Goal: Task Accomplishment & Management: Complete application form

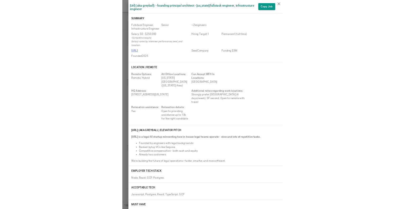
scroll to position [290, 0]
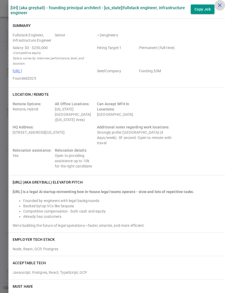
click at [218, 4] on icon "close" at bounding box center [220, 5] width 6 height 6
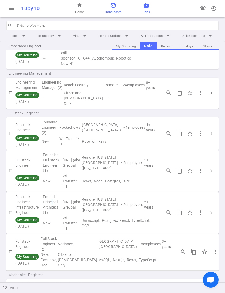
click at [114, 9] on link "face Candidates" at bounding box center [113, 8] width 17 height 13
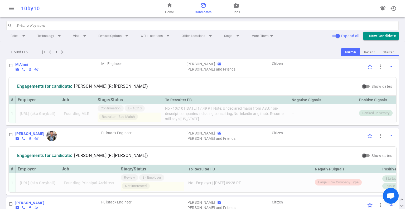
click at [206, 6] on span "face" at bounding box center [203, 5] width 6 height 6
click at [79, 27] on input "search" at bounding box center [205, 25] width 379 height 8
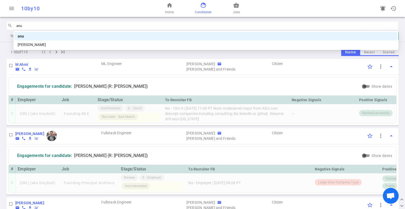
type input "anuj"
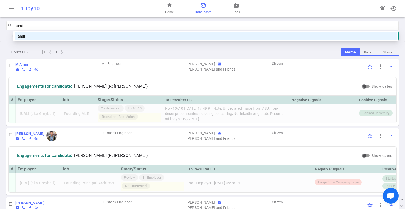
click at [98, 36] on div "anuj" at bounding box center [206, 36] width 377 height 6
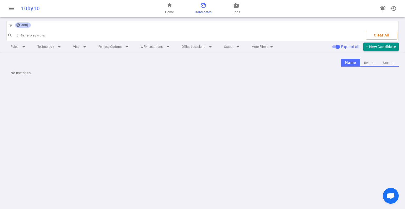
click at [18, 25] on icon at bounding box center [18, 25] width 4 height 4
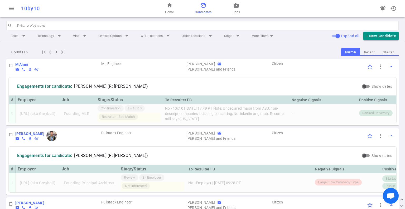
click at [48, 21] on input "search" at bounding box center [205, 25] width 379 height 8
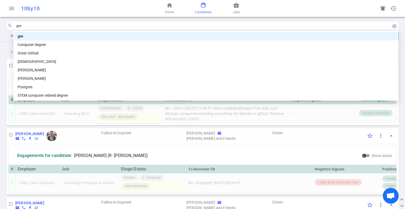
type input "[PERSON_NAME]"
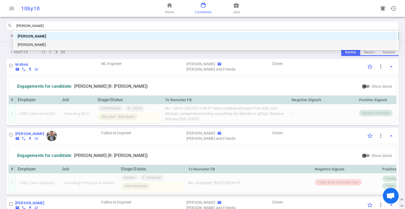
click at [65, 44] on div "[PERSON_NAME]" at bounding box center [206, 45] width 377 height 6
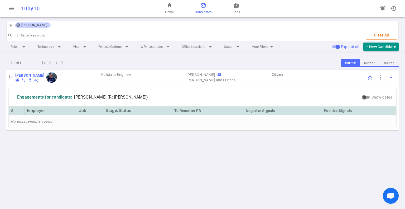
drag, startPoint x: 16, startPoint y: 23, endPoint x: 20, endPoint y: 26, distance: 5.0
click at [16, 24] on icon at bounding box center [18, 25] width 4 height 4
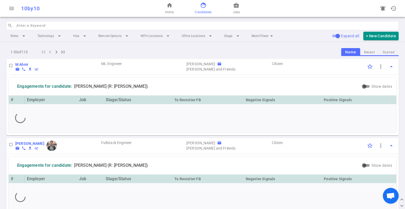
click at [25, 27] on input "search" at bounding box center [205, 25] width 379 height 8
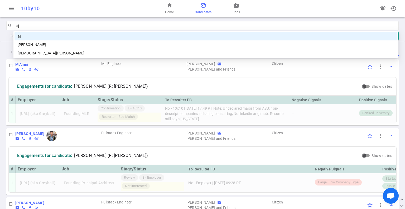
type input "aj"
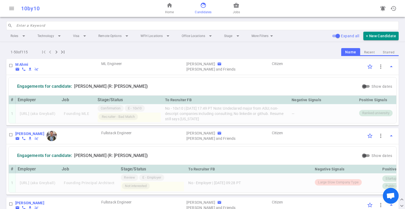
click at [45, 25] on input "search" at bounding box center [205, 25] width 379 height 8
paste input "Srivastava"
type input "Srivastava"
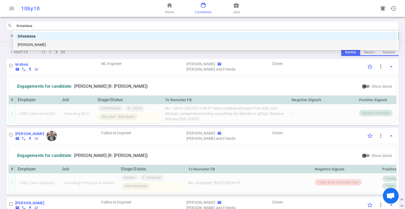
click at [73, 45] on div "[PERSON_NAME]" at bounding box center [206, 45] width 377 height 6
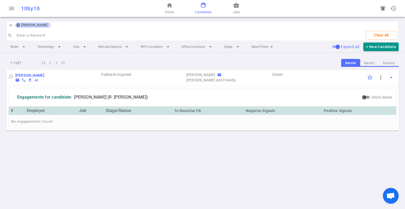
click at [34, 25] on span "[PERSON_NAME]" at bounding box center [34, 25] width 30 height 4
click at [33, 75] on b "[PERSON_NAME]" at bounding box center [29, 75] width 29 height 4
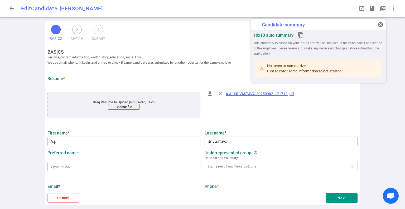
type input "A.j."
type input "Srivastava"
type input "[EMAIL_ADDRESS][DOMAIN_NAME]"
type input "[PHONE_NUMBER]"
type input "[URL][DOMAIN_NAME]"
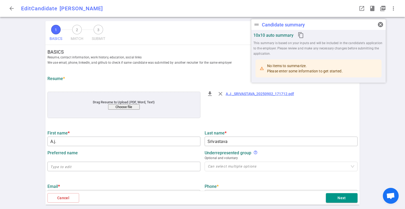
type input "Fcci Insurance Group"
type textarea "Principal Engineer / AI Full-Stack Systems Architect"
type input "5.9"
type input "5"
type input "[GEOGRAPHIC_DATA][US_STATE]"
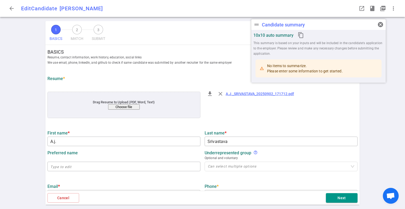
type input "Liberal Studies"
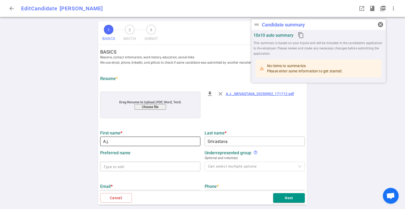
click at [117, 141] on input "A.j." at bounding box center [150, 141] width 100 height 8
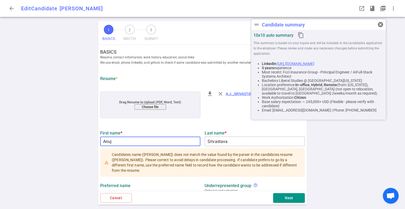
type input "Anuj"
click at [170, 131] on label "First name *" at bounding box center [150, 132] width 100 height 5
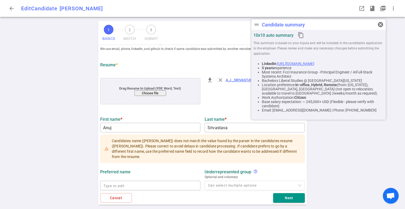
scroll to position [26, 0]
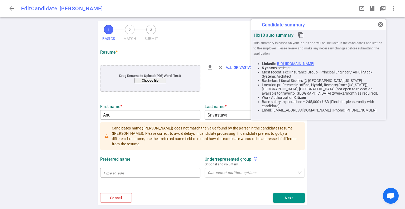
click at [176, 162] on span at bounding box center [150, 163] width 100 height 5
click at [153, 174] on input "text" at bounding box center [150, 172] width 100 height 8
type input "A.J."
click at [225, 199] on button "Next" at bounding box center [289, 198] width 32 height 10
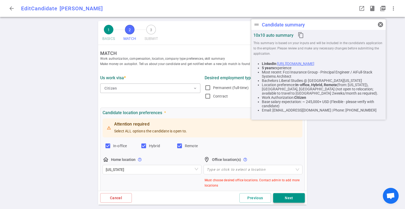
scroll to position [0, 0]
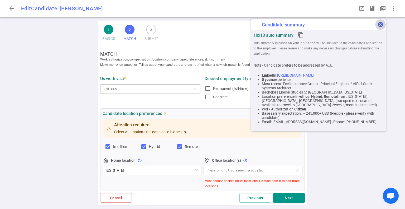
click at [225, 23] on span "cancel" at bounding box center [380, 24] width 6 height 6
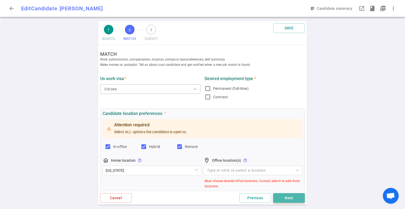
click at [225, 196] on button "Next" at bounding box center [289, 198] width 32 height 10
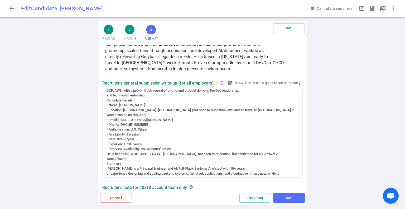
scroll to position [26, 0]
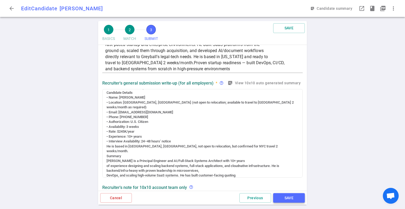
click at [225, 200] on button "SAVE" at bounding box center [289, 198] width 32 height 10
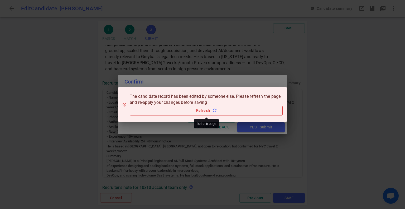
click at [197, 110] on button "Refresh refresh" at bounding box center [206, 110] width 153 height 10
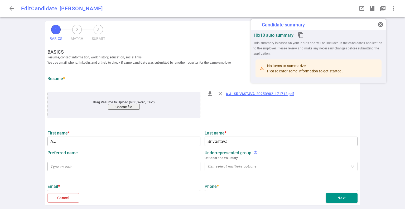
type input "A.J."
type input "Srivastava"
type input "[EMAIL_ADDRESS][DOMAIN_NAME]"
type input "[PHONE_NUMBER]"
type input "[URL][DOMAIN_NAME]"
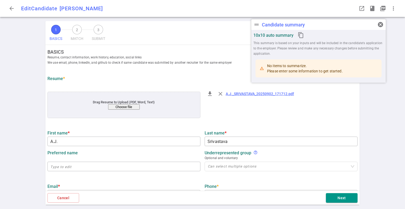
type input "FCCI Insurance Group"
type input "5.9"
type input "5"
type input "[GEOGRAPHIC_DATA][US_STATE]"
type input "Liberal Studies"
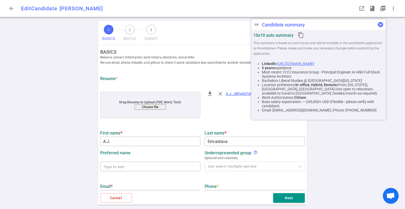
click at [382, 24] on span "cancel" at bounding box center [380, 24] width 6 height 6
